Goal: Task Accomplishment & Management: Manage account settings

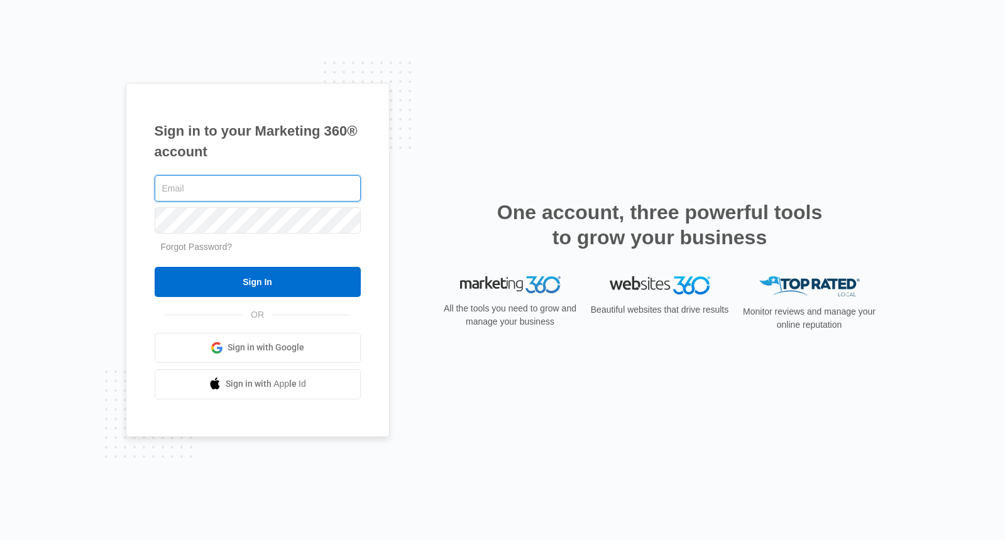
type input "[EMAIL_ADDRESS][DOMAIN_NAME]"
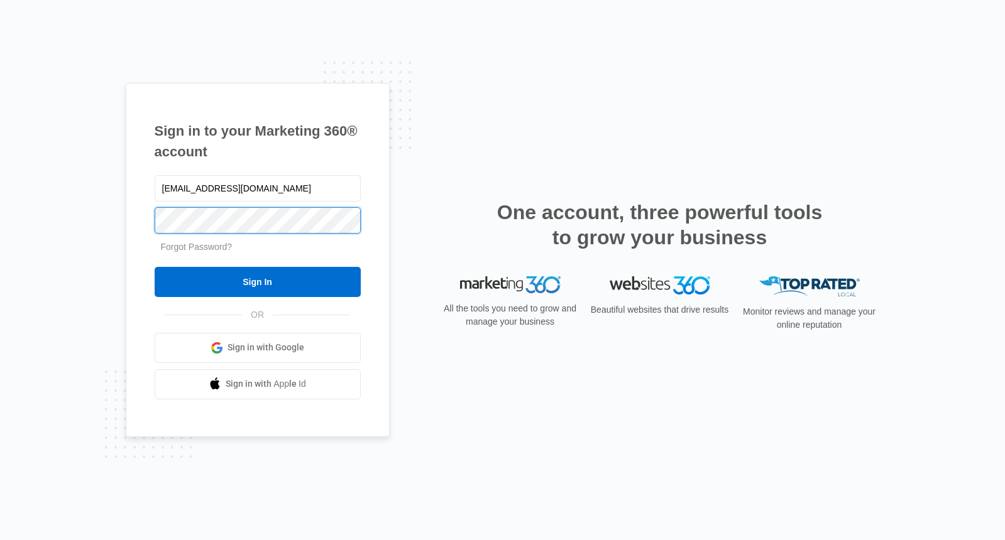
click at [257, 282] on input "Sign In" at bounding box center [258, 282] width 206 height 30
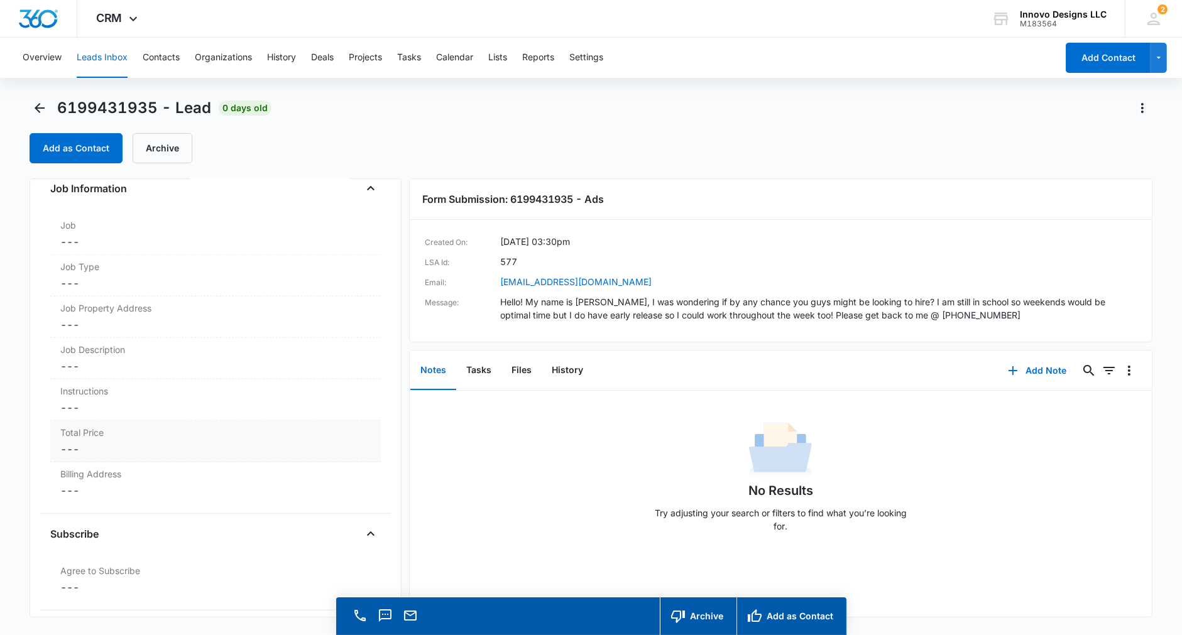
scroll to position [36, 0]
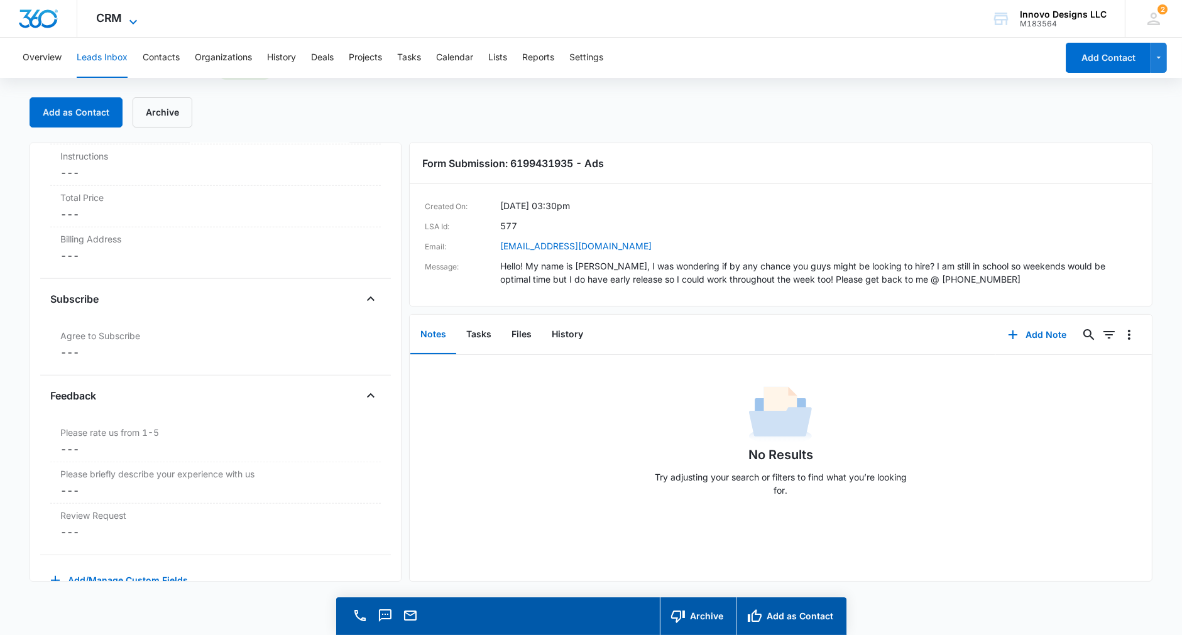
click at [119, 19] on span "CRM" at bounding box center [109, 17] width 26 height 13
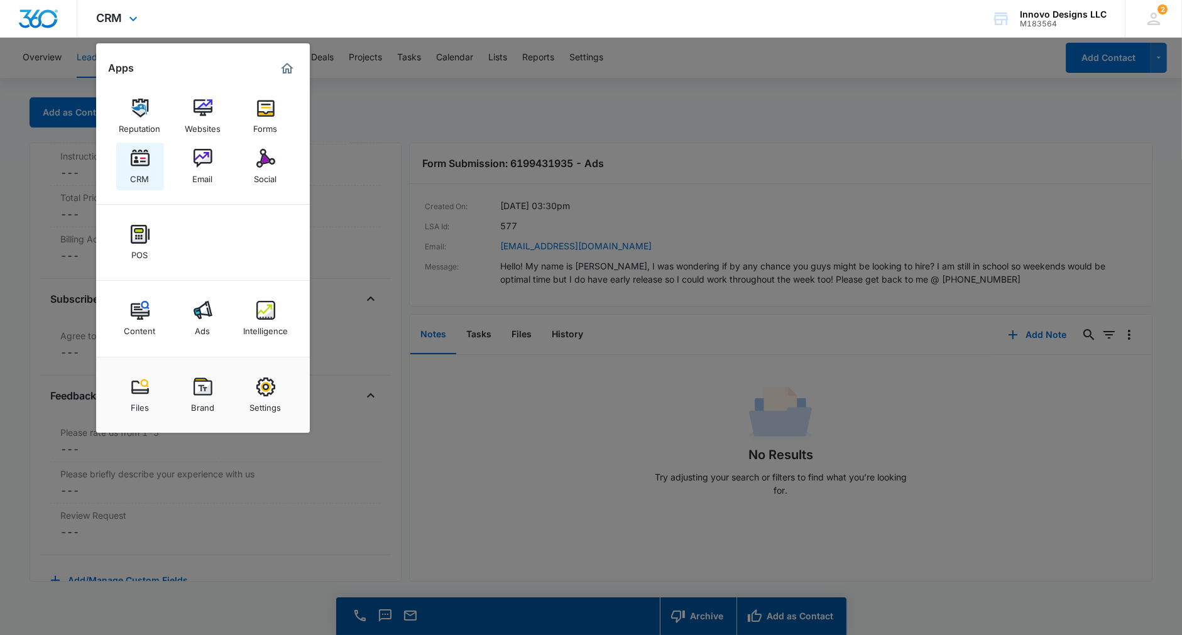
click at [129, 155] on link "CRM" at bounding box center [140, 167] width 48 height 48
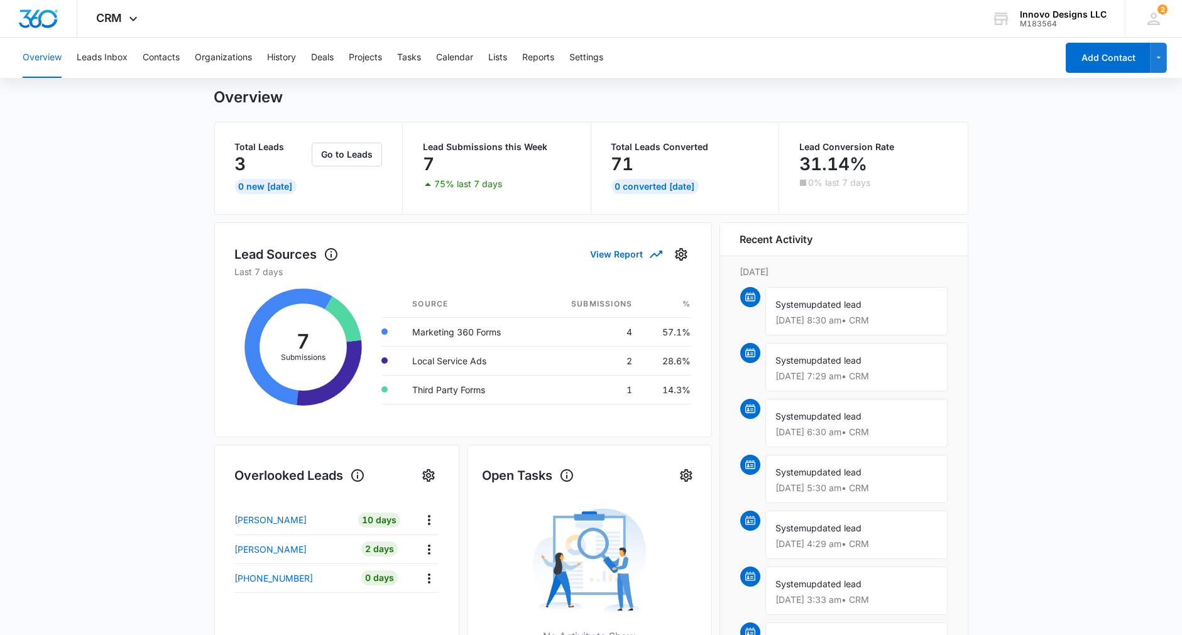
scroll to position [33, 0]
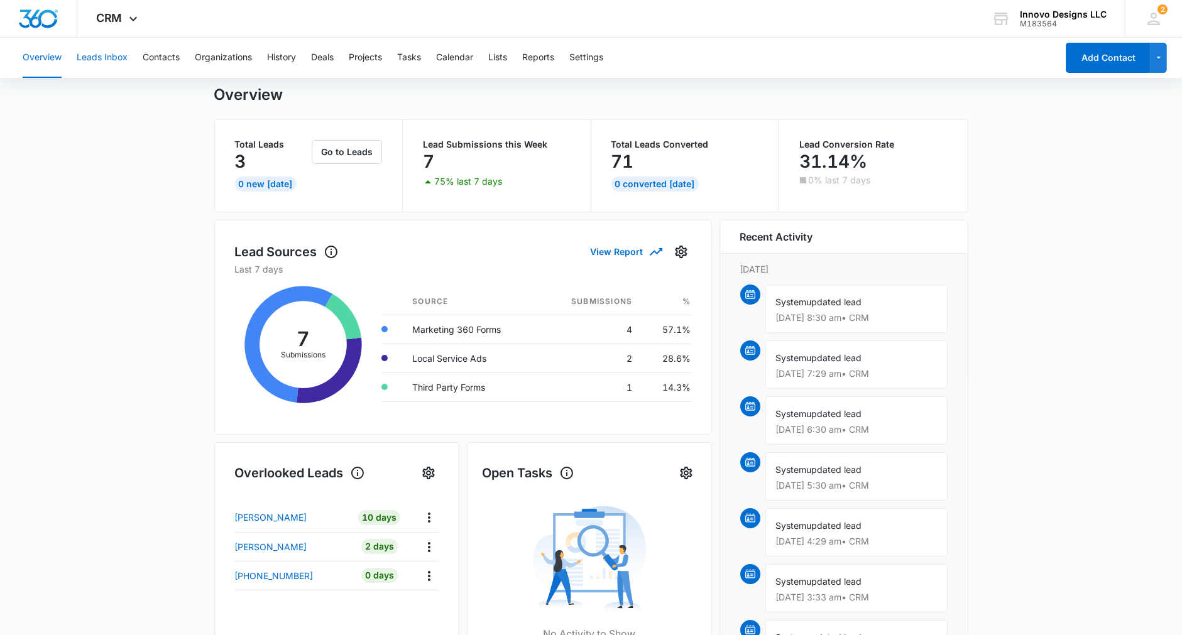
click at [107, 50] on button "Leads Inbox" at bounding box center [102, 58] width 51 height 40
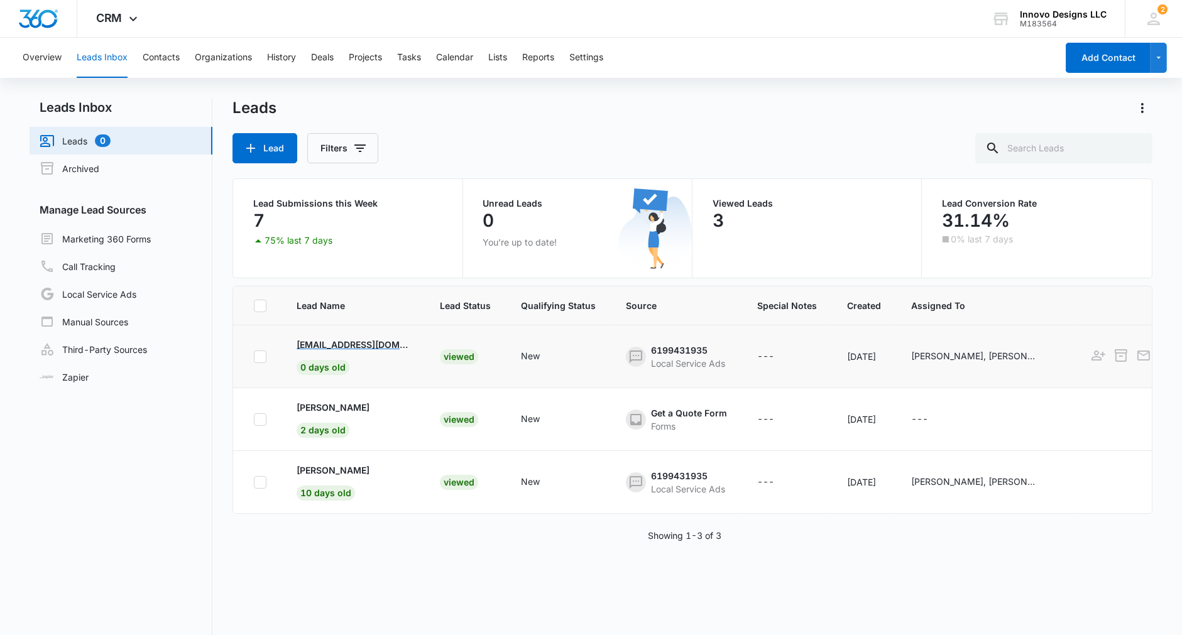
click at [391, 341] on p "[EMAIL_ADDRESS][DOMAIN_NAME]" at bounding box center [353, 344] width 113 height 13
